Goal: Information Seeking & Learning: Learn about a topic

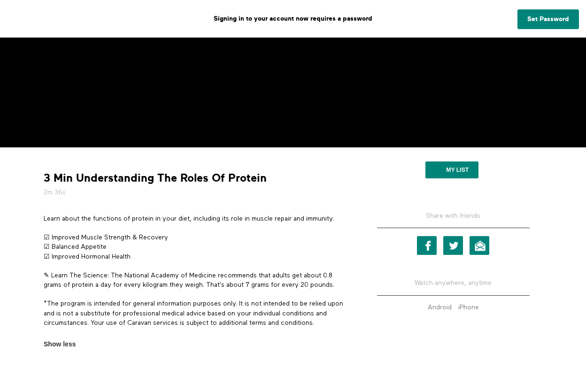
scroll to position [236, 0]
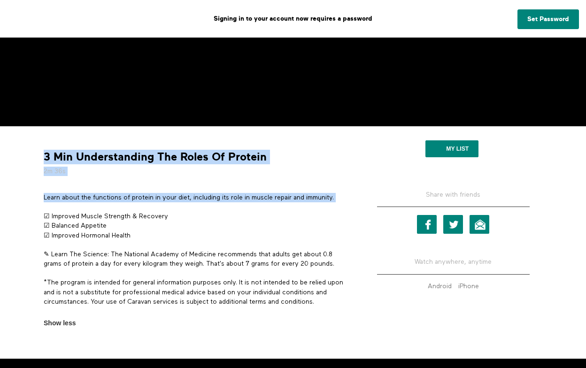
drag, startPoint x: 39, startPoint y: 194, endPoint x: 287, endPoint y: 203, distance: 247.3
click at [288, 204] on div "3 Min Understanding The Roles Of Protein 2m 36s Learn about the functions of pr…" at bounding box center [197, 230] width 321 height 195
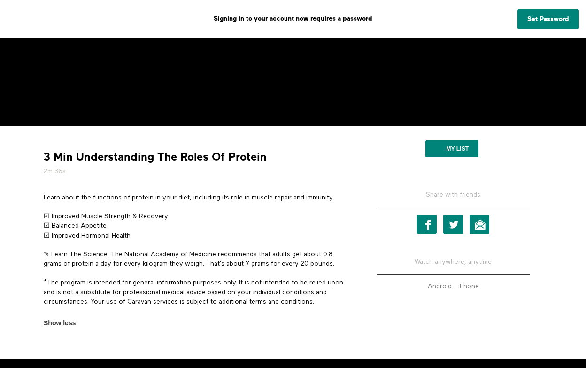
click at [287, 203] on div "Learn about the functions of protein in your diet, including its role in muscle…" at bounding box center [197, 255] width 307 height 124
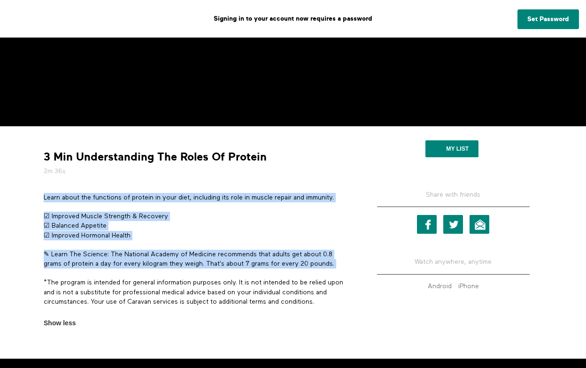
drag, startPoint x: 41, startPoint y: 197, endPoint x: 342, endPoint y: 270, distance: 309.9
click at [342, 270] on section "Learn about the functions of protein in your diet, including its role in muscle…" at bounding box center [197, 261] width 314 height 136
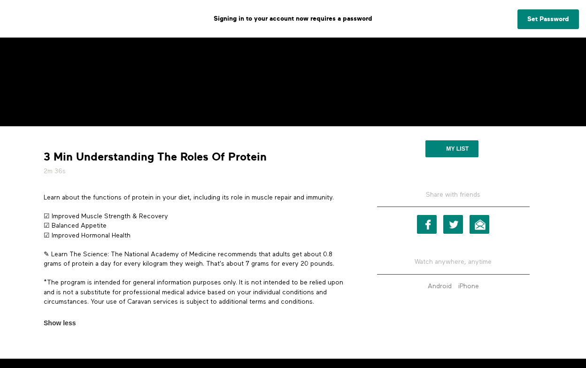
click at [342, 270] on div "Learn about the functions of protein in your diet, including its role in muscle…" at bounding box center [197, 255] width 307 height 124
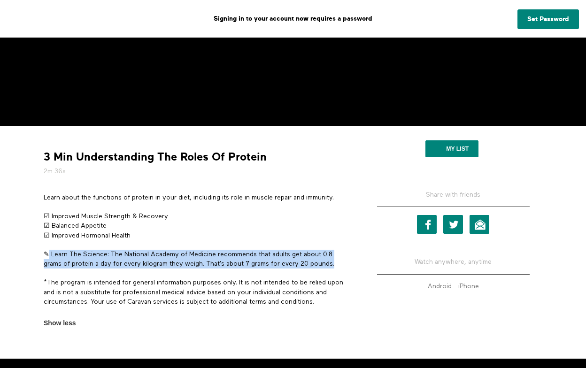
drag, startPoint x: 345, startPoint y: 267, endPoint x: 49, endPoint y: 251, distance: 296.4
click at [49, 251] on p "✎ Learn The Science: The National Academy of Medicine recommends that adults ge…" at bounding box center [197, 259] width 307 height 19
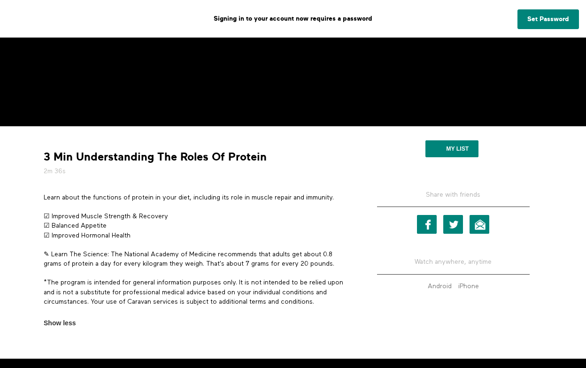
click at [267, 264] on p "✎ Learn The Science: The National Academy of Medicine recommends that adults ge…" at bounding box center [197, 259] width 307 height 19
